Goal: Transaction & Acquisition: Obtain resource

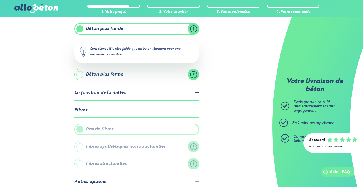
click at [193, 146] on label "Fibres synthétiques non structurelles" at bounding box center [136, 146] width 125 height 11
click at [194, 112] on legend "Fibres" at bounding box center [136, 110] width 125 height 14
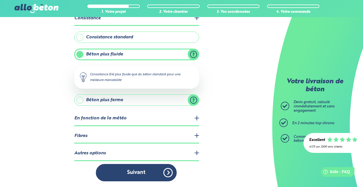
scroll to position [13, 0]
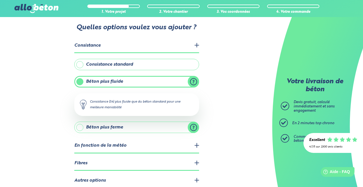
click at [196, 182] on legend "Autres options" at bounding box center [136, 180] width 125 height 14
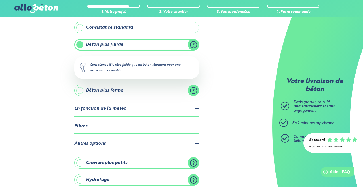
click at [197, 145] on legend "Autres options" at bounding box center [136, 144] width 125 height 14
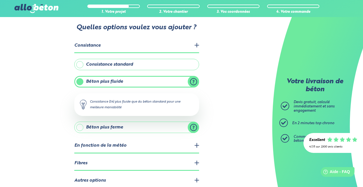
click at [196, 164] on legend "Fibres" at bounding box center [136, 163] width 125 height 14
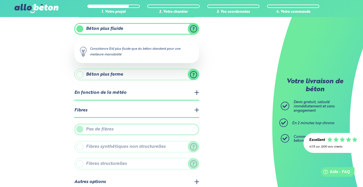
click at [198, 112] on legend "Fibres" at bounding box center [136, 110] width 125 height 14
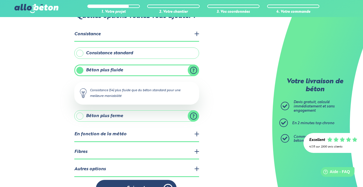
scroll to position [28, 0]
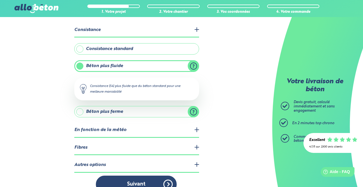
click at [194, 26] on legend "Consistance" at bounding box center [136, 30] width 125 height 14
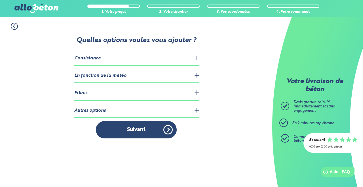
click at [165, 121] on button "Suivant" at bounding box center [136, 129] width 81 height 17
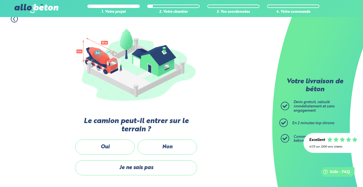
scroll to position [59, 0]
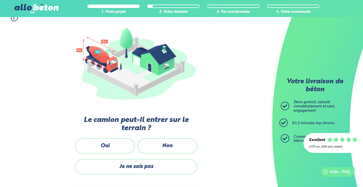
click at [121, 148] on label "Oui" at bounding box center [105, 145] width 60 height 15
click at [0, 0] on input "Oui" at bounding box center [0, 0] width 0 height 0
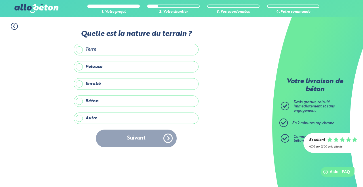
scroll to position [2, 0]
click at [185, 50] on label "Terre" at bounding box center [136, 49] width 125 height 11
click at [0, 0] on input "Terre" at bounding box center [0, 0] width 0 height 0
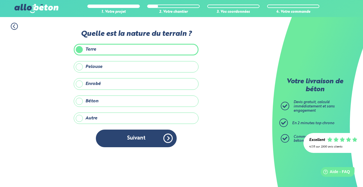
click at [186, 64] on label "Pelouse" at bounding box center [136, 66] width 125 height 11
click at [0, 0] on input "Pelouse" at bounding box center [0, 0] width 0 height 0
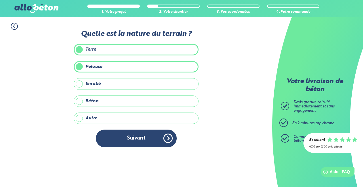
click at [166, 139] on button "Suivant" at bounding box center [136, 137] width 81 height 17
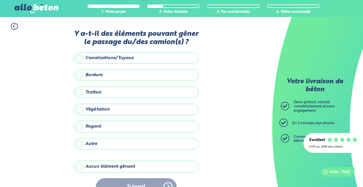
click at [175, 172] on label "Aucun élément gênant" at bounding box center [136, 166] width 125 height 11
click at [0, 0] on input "Aucun élément gênant" at bounding box center [0, 0] width 0 height 0
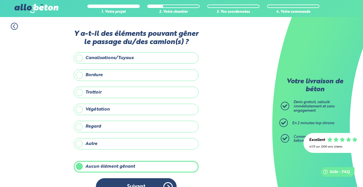
click at [171, 187] on button "Suivant" at bounding box center [136, 186] width 81 height 17
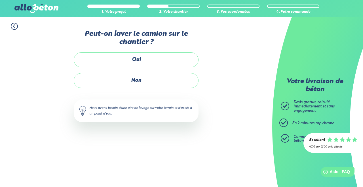
click at [183, 60] on label "Oui" at bounding box center [136, 59] width 125 height 15
click at [0, 0] on input "Oui" at bounding box center [0, 0] width 0 height 0
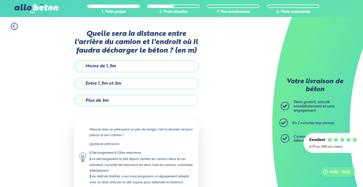
scroll to position [1, 0]
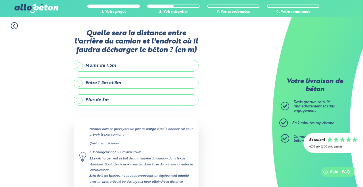
click at [182, 81] on label "Entre 1,5m et 3m" at bounding box center [136, 82] width 125 height 11
click at [0, 0] on input "Entre 1,5m et 3m" at bounding box center [0, 0] width 0 height 0
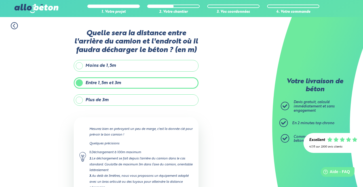
scroll to position [16, 0]
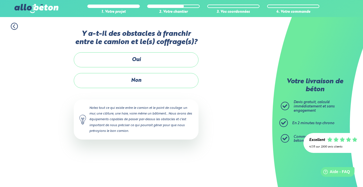
click at [186, 81] on label "Non" at bounding box center [136, 80] width 125 height 15
click at [0, 0] on input "Non" at bounding box center [0, 0] width 0 height 0
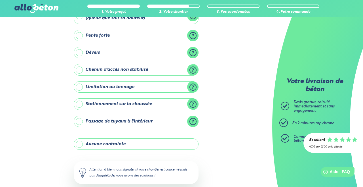
scroll to position [49, 0]
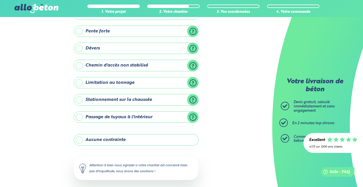
click at [184, 145] on label "Aucune contrainte" at bounding box center [136, 139] width 125 height 11
click at [0, 0] on input "Aucune contrainte" at bounding box center [0, 0] width 0 height 0
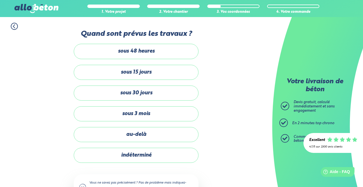
click at [180, 158] on label "indéterminé" at bounding box center [136, 155] width 125 height 15
click at [0, 0] on input "indéterminé" at bounding box center [0, 0] width 0 height 0
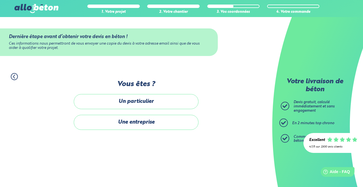
click at [182, 106] on label "Un particulier" at bounding box center [136, 101] width 125 height 15
click at [0, 0] on input "Un particulier" at bounding box center [0, 0] width 0 height 0
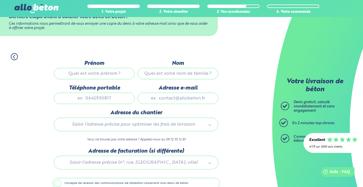
scroll to position [20, 0]
click at [120, 75] on input "Prénom" at bounding box center [94, 73] width 81 height 11
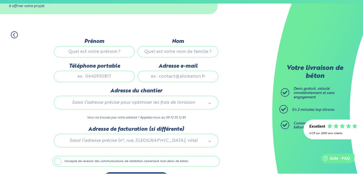
scroll to position [33, 0]
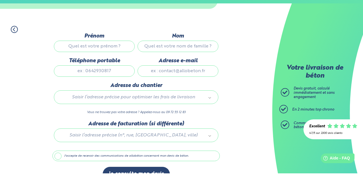
type input "[PERSON_NAME]"
type input "Saget"
type input "0770325451"
type input "[PERSON_NAME][EMAIL_ADDRESS][DOMAIN_NAME]"
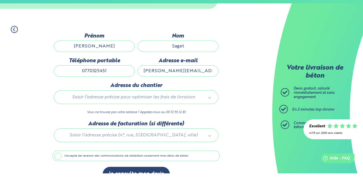
type input "[STREET_ADDRESS]"
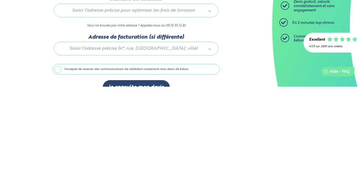
click at [190, 148] on div at bounding box center [136, 147] width 167 height 27
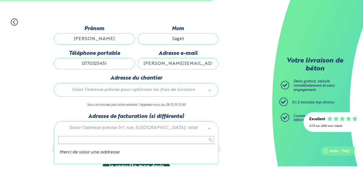
scroll to position [44, 0]
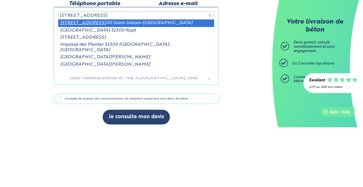
type input "[STREET_ADDRESS]"
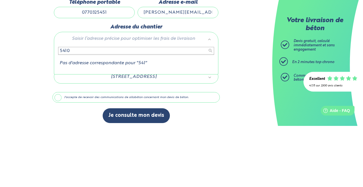
type input "54100"
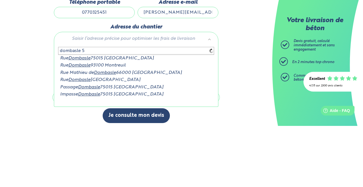
type input "dombasle 54"
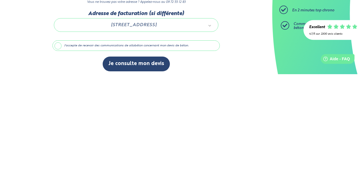
scroll to position [47, 0]
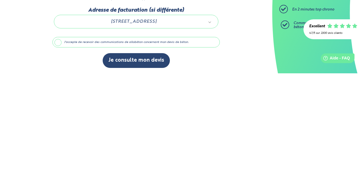
click at [189, 155] on label "J'accepte de recevoir des communications de allobéton concernant mon devis de b…" at bounding box center [136, 155] width 167 height 11
click at [0, 0] on input "J'accepte de recevoir des communications de allobéton concernant mon devis de b…" at bounding box center [0, 0] width 0 height 0
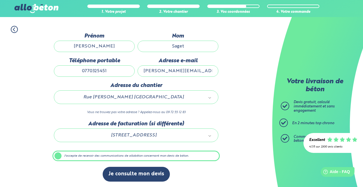
click at [160, 155] on label "J'accepte de recevoir des communications de allobéton concernant mon devis de b…" at bounding box center [136, 155] width 167 height 11
click at [0, 0] on input "J'accepte de recevoir des communications de allobéton concernant mon devis de b…" at bounding box center [0, 0] width 0 height 0
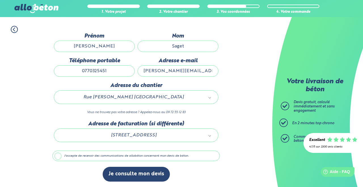
click at [144, 174] on button "Je consulte mon devis" at bounding box center [136, 174] width 67 height 14
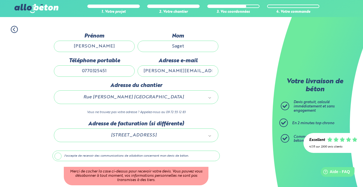
click at [85, 160] on label "J'accepte de recevoir des communications de allobéton concernant mon devis de b…" at bounding box center [136, 155] width 167 height 11
click at [0, 0] on input "J'accepte de recevoir des communications de allobéton concernant mon devis de b…" at bounding box center [0, 0] width 0 height 0
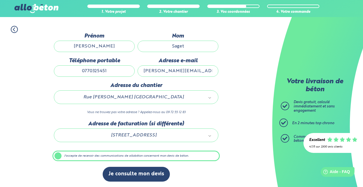
click at [144, 177] on button "Je consulte mon devis" at bounding box center [136, 174] width 67 height 14
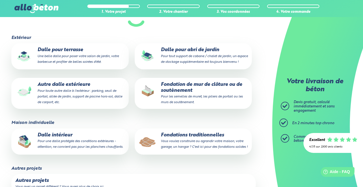
click at [219, 149] on p "Fondations traditionnelles Vous voulez construire ou agrandir votre maison, vot…" at bounding box center [193, 140] width 109 height 17
click at [0, 0] on input "Fondations traditionnelles Vous voulez construire ou agrandir votre maison, vot…" at bounding box center [0, 0] width 0 height 0
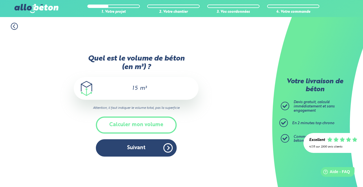
click at [138, 92] on input "15" at bounding box center [132, 88] width 13 height 7
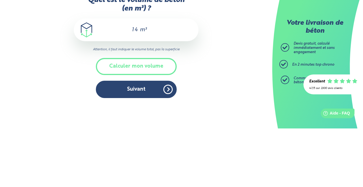
click at [208, 121] on div "1. Votre projet 2. Votre chantier 3. Vos coordonnées 4. Votre commande Quel est…" at bounding box center [136, 102] width 273 height 170
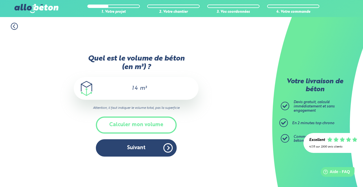
click at [162, 133] on button "Calculer mon volume" at bounding box center [136, 124] width 81 height 17
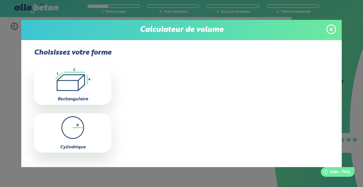
scroll to position [28, 0]
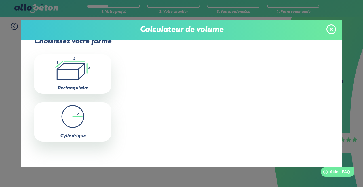
click at [100, 82] on div ".icon-calc-rectanglea{fill:none;stroke-linecap:round;stroke-width:3px;stroke:#6…" at bounding box center [73, 73] width 78 height 39
type input "0"
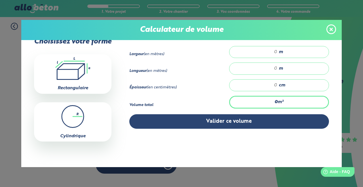
click at [287, 54] on div "m" at bounding box center [279, 52] width 100 height 12
type input "10"
click at [275, 69] on input "number" at bounding box center [256, 69] width 42 height 6
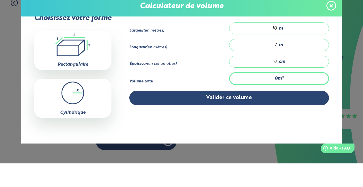
type input "7"
click at [276, 84] on input "number" at bounding box center [256, 85] width 42 height 6
type input "2"
type input "1.4"
type input "20"
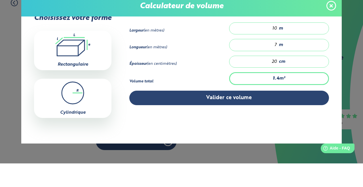
type input "14"
type input "20"
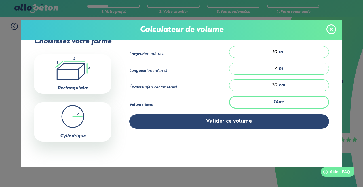
click at [242, 123] on button "Valider ce volume" at bounding box center [229, 121] width 200 height 14
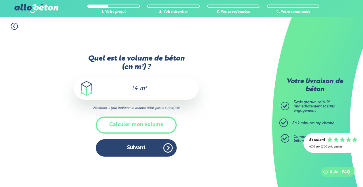
click at [159, 156] on button "Suivant" at bounding box center [136, 147] width 81 height 17
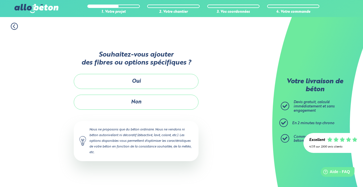
click at [186, 89] on button "Oui" at bounding box center [136, 81] width 125 height 15
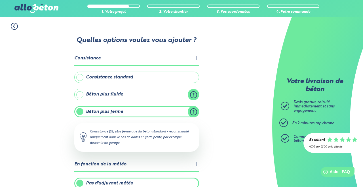
click at [171, 95] on label "Béton plus fluide" at bounding box center [136, 94] width 125 height 11
click at [0, 0] on input "Béton plus fluide" at bounding box center [0, 0] width 0 height 0
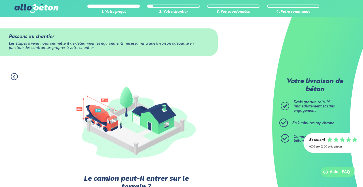
click at [15, 77] on icon at bounding box center [14, 76] width 7 height 7
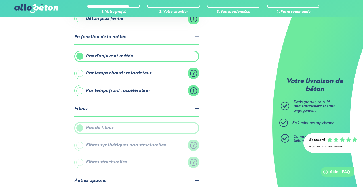
click at [198, 110] on legend "Fibres" at bounding box center [136, 109] width 125 height 14
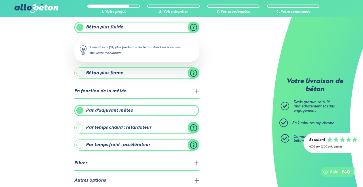
click at [194, 177] on legend "Autres options" at bounding box center [136, 180] width 125 height 14
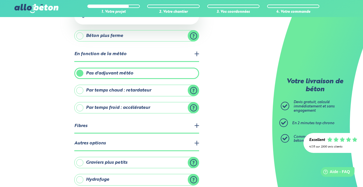
click at [195, 181] on label "Hydrofuge" at bounding box center [136, 179] width 125 height 11
click at [0, 0] on input "Hydrofuge" at bounding box center [0, 0] width 0 height 0
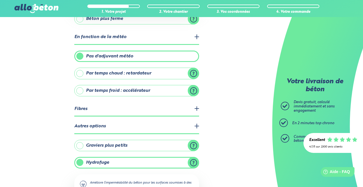
click at [169, 163] on label "Hydrofuge" at bounding box center [136, 162] width 125 height 11
click at [0, 0] on input "Hydrofuge" at bounding box center [0, 0] width 0 height 0
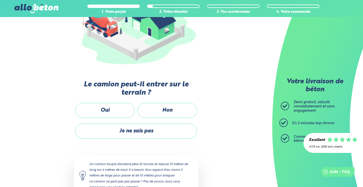
click at [120, 108] on label "Oui" at bounding box center [105, 110] width 60 height 15
click at [0, 0] on input "Oui" at bounding box center [0, 0] width 0 height 0
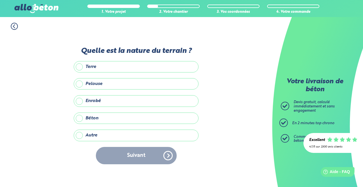
click at [181, 61] on label "Terre" at bounding box center [136, 66] width 125 height 11
click at [0, 0] on input "Terre" at bounding box center [0, 0] width 0 height 0
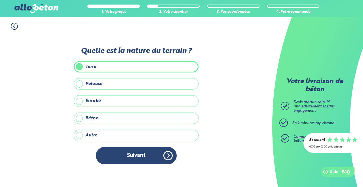
click at [176, 78] on label "Pelouse" at bounding box center [136, 83] width 125 height 11
click at [0, 0] on input "Pelouse" at bounding box center [0, 0] width 0 height 0
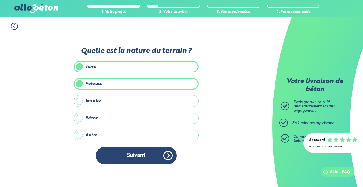
click at [169, 147] on button "Suivant" at bounding box center [136, 155] width 81 height 17
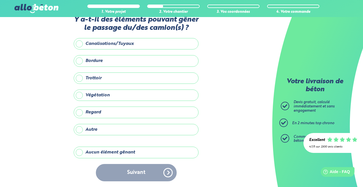
click at [156, 147] on label "Aucun élément gênant" at bounding box center [136, 151] width 125 height 11
click at [0, 0] on input "Aucun élément gênant" at bounding box center [0, 0] width 0 height 0
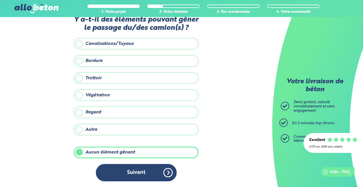
click at [164, 168] on button "Suivant" at bounding box center [136, 172] width 81 height 17
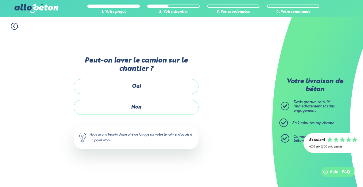
click at [183, 79] on label "Oui" at bounding box center [136, 86] width 125 height 15
click at [0, 0] on input "Oui" at bounding box center [0, 0] width 0 height 0
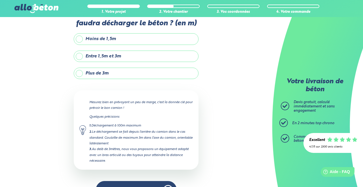
click at [182, 55] on label "Entre 1,5m et 3m" at bounding box center [136, 56] width 125 height 11
click at [0, 0] on input "Entre 1,5m et 3m" at bounding box center [0, 0] width 0 height 0
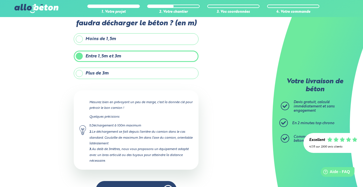
click at [165, 185] on button "Suivant" at bounding box center [136, 189] width 81 height 17
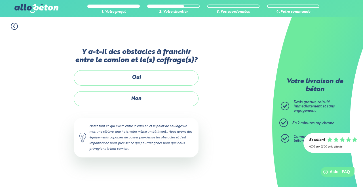
click at [183, 91] on label "Non" at bounding box center [136, 98] width 125 height 15
click at [0, 0] on input "Non" at bounding box center [0, 0] width 0 height 0
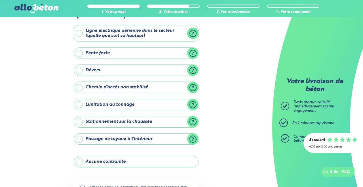
click at [173, 164] on label "Aucune contrainte" at bounding box center [136, 161] width 125 height 11
click at [0, 0] on input "Aucune contrainte" at bounding box center [0, 0] width 0 height 0
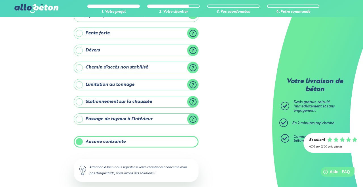
scroll to position [49, 0]
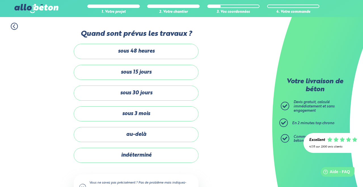
click at [158, 156] on label "indéterminé" at bounding box center [136, 155] width 125 height 15
click at [0, 0] on input "indéterminé" at bounding box center [0, 0] width 0 height 0
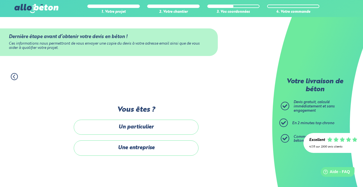
click at [174, 135] on label "Un particulier" at bounding box center [136, 127] width 125 height 15
click at [0, 0] on input "Un particulier" at bounding box center [0, 0] width 0 height 0
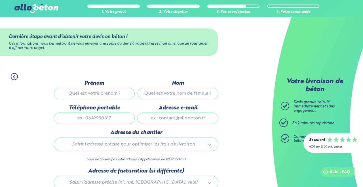
click at [117, 94] on input "Prénom" at bounding box center [94, 93] width 81 height 11
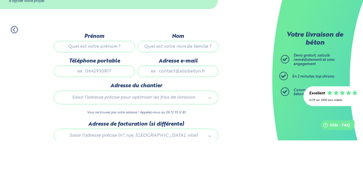
type input "[PERSON_NAME]"
type input "Saget"
type input "0770325451"
type input "[PERSON_NAME][EMAIL_ADDRESS][DOMAIN_NAME]"
type input "[STREET_ADDRESS]"
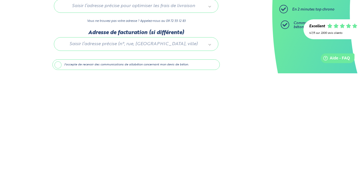
scroll to position [28, 0]
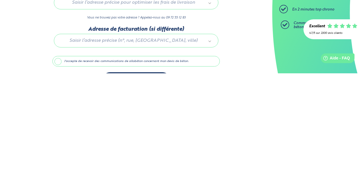
click at [189, 158] on div at bounding box center [136, 153] width 167 height 27
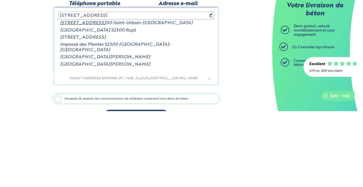
type input "[STREET_ADDRESS]"
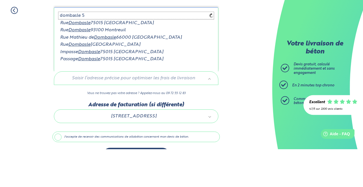
type input "dombasle 54"
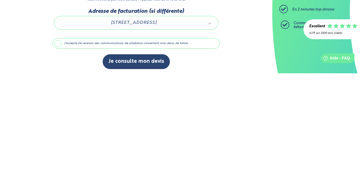
scroll to position [47, 0]
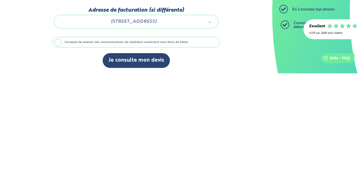
click at [61, 156] on label "J'accepte de recevoir des communications de allobéton concernant mon devis de b…" at bounding box center [136, 155] width 167 height 11
click at [0, 0] on input "J'accepte de recevoir des communications de allobéton concernant mon devis de b…" at bounding box center [0, 0] width 0 height 0
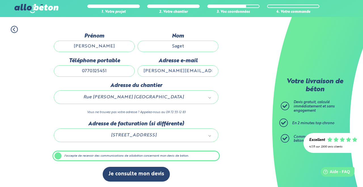
click at [148, 176] on button "Je consulte mon devis" at bounding box center [136, 174] width 67 height 14
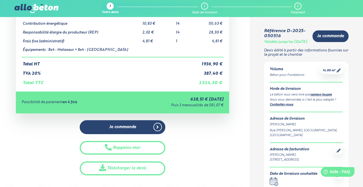
scroll to position [66, 0]
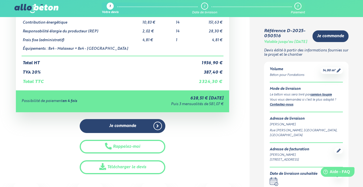
click at [145, 167] on link "Télécharger le devis" at bounding box center [122, 167] width 85 height 14
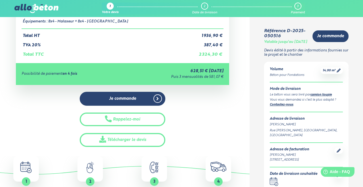
click at [148, 143] on link "Télécharger le devis" at bounding box center [122, 140] width 85 height 14
